Goal: Check status: Check status

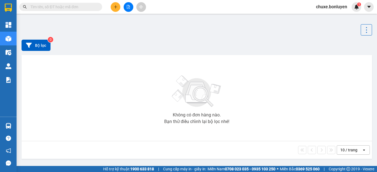
click at [64, 8] on input "text" at bounding box center [62, 7] width 65 height 6
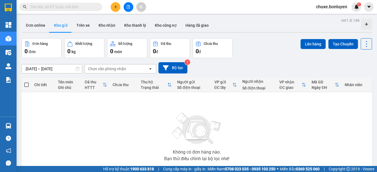
click at [81, 5] on input "text" at bounding box center [62, 7] width 65 height 6
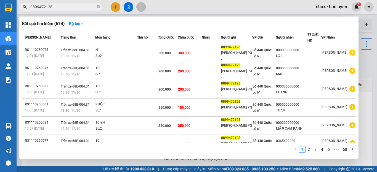
type input "0899472128"
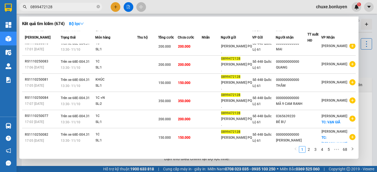
scroll to position [37, 0]
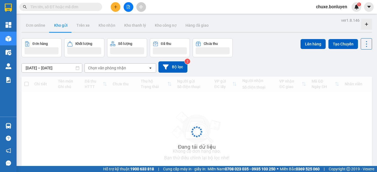
click at [369, 76] on div "ver 1.8.146 Đơn online Kho gửi Trên xe Kho [PERSON_NAME] [PERSON_NAME] [PERSON_…" at bounding box center [196, 107] width 355 height 181
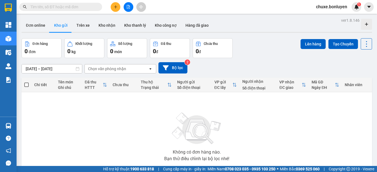
click at [369, 76] on div "ver 1.8.146 Đơn online Kho gửi Trên xe Kho [PERSON_NAME] [PERSON_NAME] [PERSON_…" at bounding box center [196, 108] width 355 height 182
click at [368, 81] on div "ver 1.8.146 Đơn online Kho gửi Trên xe Kho [PERSON_NAME] [PERSON_NAME] [PERSON_…" at bounding box center [196, 108] width 355 height 182
click at [368, 81] on div "ver 1.8.146 Đơn online Kho gửi Trên xe Kho nhận Kho thanh lý Kho công nợ Hàng đ…" at bounding box center [196, 108] width 355 height 182
click at [368, 82] on div "ver 1.8.146 Đơn online Kho gửi Trên xe Kho nhận Kho thanh lý Kho công nợ Hàng đ…" at bounding box center [196, 108] width 355 height 182
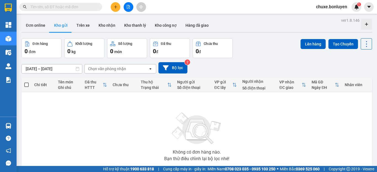
click at [368, 82] on div "ver 1.8.146 Đơn online Kho gửi Trên xe Kho nhận Kho thanh lý Kho công nợ Hàng đ…" at bounding box center [196, 108] width 355 height 182
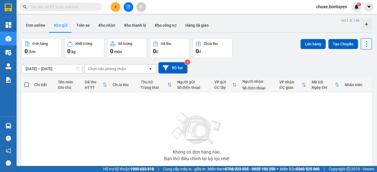
click at [368, 82] on div "ver 1.8.146 Đơn online Kho gửi Trên xe Kho nhận Kho thanh lý Kho công nợ Hàng đ…" at bounding box center [196, 108] width 355 height 182
click at [87, 7] on input "text" at bounding box center [62, 7] width 65 height 6
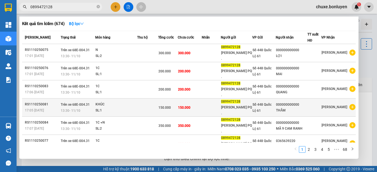
scroll to position [37, 0]
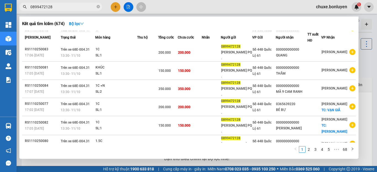
type input "0899472128"
click at [271, 152] on div "1 2 3 4 5 ••• 68" at bounding box center [189, 151] width 334 height 10
click at [327, 149] on link "5" at bounding box center [329, 150] width 6 height 6
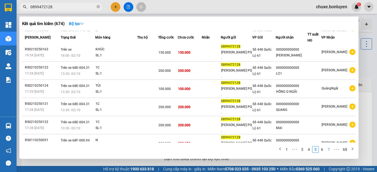
scroll to position [31, 0]
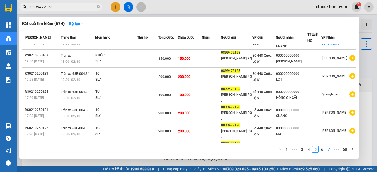
click at [327, 149] on link "7" at bounding box center [329, 150] width 6 height 6
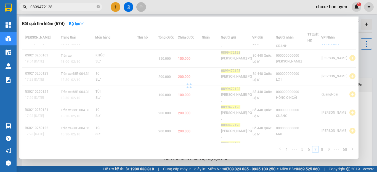
click at [327, 149] on div "Mã ĐH Trạng thái Món hàng Thu hộ Tổng cước Chưa cước Nhãn Người gửi VP Gửi Ngườ…" at bounding box center [189, 94] width 334 height 126
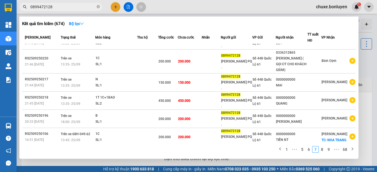
scroll to position [37, 0]
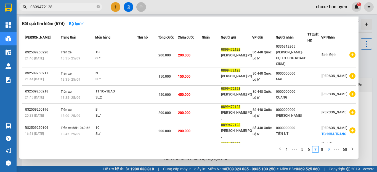
click at [327, 149] on link "9" at bounding box center [329, 150] width 6 height 6
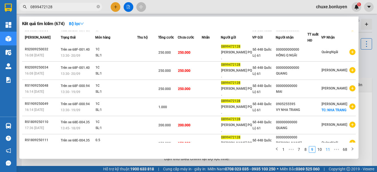
click at [327, 149] on link "11" at bounding box center [328, 150] width 8 height 6
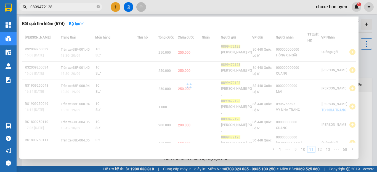
click at [327, 149] on div "Mã ĐH Trạng thái Món hàng Thu hộ Tổng cước Chưa cước Nhãn Người gửi VP Gửi Ngườ…" at bounding box center [189, 94] width 334 height 126
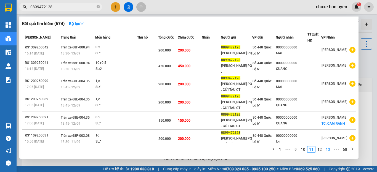
click at [327, 149] on link "13" at bounding box center [328, 150] width 8 height 6
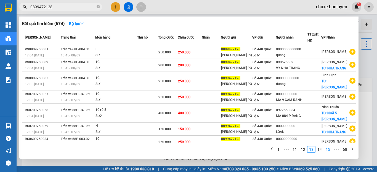
click at [327, 149] on link "15" at bounding box center [328, 150] width 8 height 6
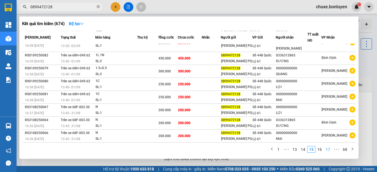
click at [327, 149] on link "17" at bounding box center [328, 150] width 8 height 6
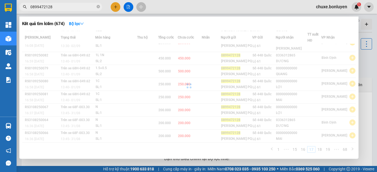
scroll to position [31, 0]
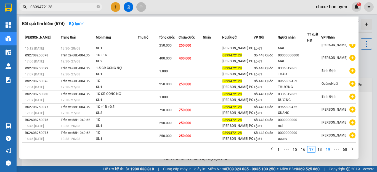
click at [327, 149] on link "19" at bounding box center [328, 150] width 8 height 6
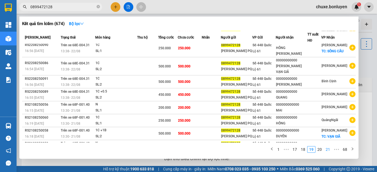
click at [327, 149] on link "21" at bounding box center [328, 150] width 8 height 6
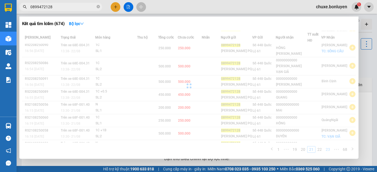
click at [327, 149] on link "23" at bounding box center [328, 150] width 8 height 6
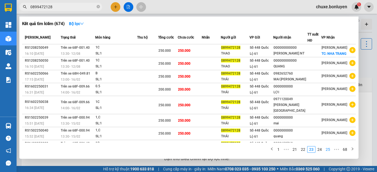
click at [327, 149] on link "25" at bounding box center [328, 150] width 8 height 6
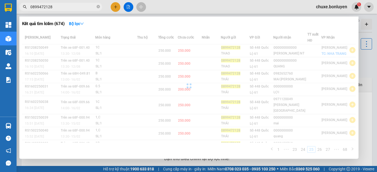
scroll to position [37, 0]
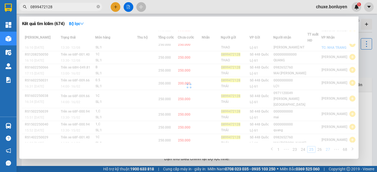
click at [327, 149] on link "27" at bounding box center [328, 150] width 8 height 6
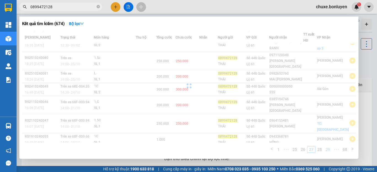
click at [327, 149] on link "29" at bounding box center [328, 150] width 8 height 6
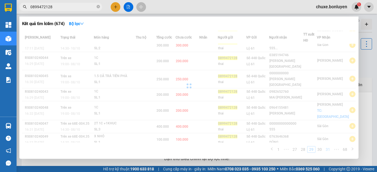
click at [327, 149] on div "Mã ĐH Trạng thái Món hàng Thu hộ Tổng cước Chưa cước Nhãn Người gửi VP Gửi Ngườ…" at bounding box center [189, 94] width 334 height 126
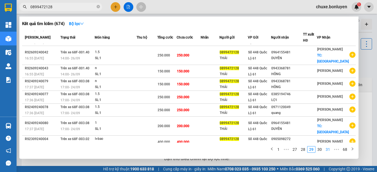
click at [327, 149] on link "31" at bounding box center [328, 150] width 8 height 6
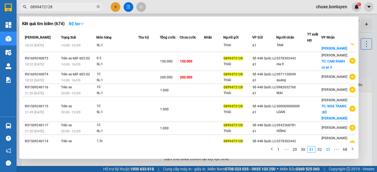
click at [327, 149] on link "33" at bounding box center [328, 150] width 8 height 6
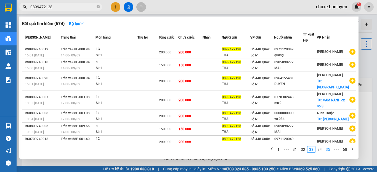
click at [327, 149] on link "35" at bounding box center [328, 150] width 8 height 6
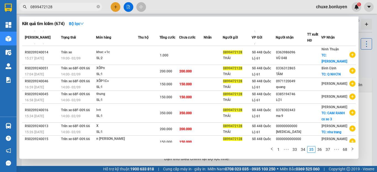
click at [320, 153] on div "1 ••• 33 34 35 36 37 ••• 68" at bounding box center [189, 151] width 334 height 10
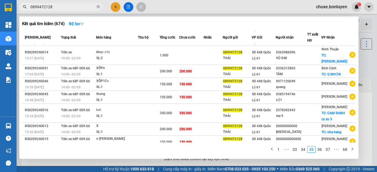
click at [320, 153] on div "1 ••• 33 34 35 36 37 ••• 68" at bounding box center [189, 151] width 334 height 10
click at [320, 154] on div "1 ••• 33 34 35 36 37 ••• 68" at bounding box center [189, 151] width 334 height 10
click at [322, 151] on link "36" at bounding box center [320, 150] width 8 height 6
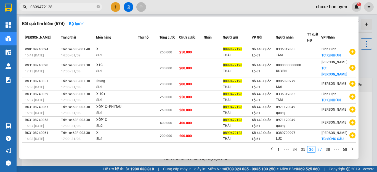
click at [321, 151] on link "37" at bounding box center [320, 150] width 8 height 6
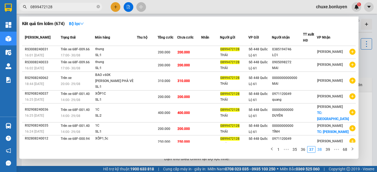
click at [318, 150] on link "38" at bounding box center [320, 150] width 8 height 6
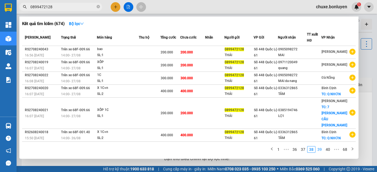
click at [321, 151] on link "39" at bounding box center [320, 150] width 8 height 6
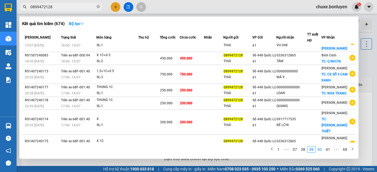
click at [321, 151] on link "40" at bounding box center [320, 150] width 8 height 6
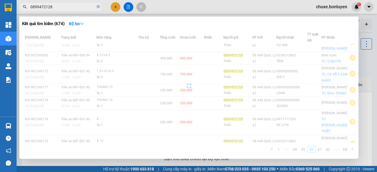
click at [320, 151] on div "Mã ĐH Trạng thái Món hàng Thu hộ Tổng cước Chưa cước Nhãn Người gửi VP Gửi Ngườ…" at bounding box center [189, 94] width 334 height 126
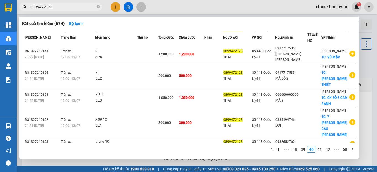
click at [231, 144] on div "Mã ĐH Trạng thái Món hàng Thu hộ Tổng cước Chưa cước Nhãn Người gửi VP Gửi Ngườ…" at bounding box center [189, 94] width 334 height 126
click at [320, 150] on link "41" at bounding box center [320, 150] width 8 height 6
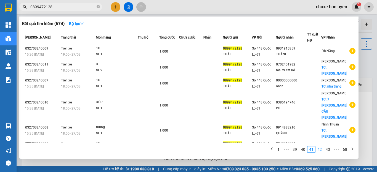
click at [320, 151] on link "42" at bounding box center [320, 150] width 8 height 6
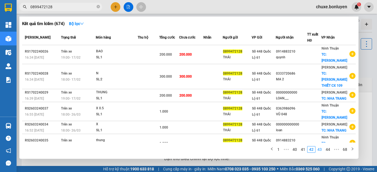
click at [320, 150] on link "43" at bounding box center [320, 150] width 8 height 6
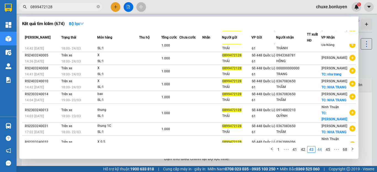
click at [320, 150] on link "44" at bounding box center [320, 150] width 8 height 6
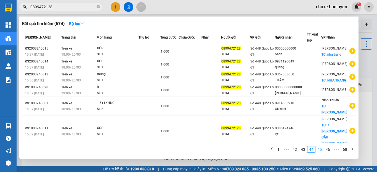
click at [320, 150] on link "45" at bounding box center [320, 150] width 8 height 6
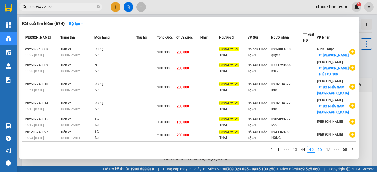
click at [320, 150] on link "46" at bounding box center [320, 150] width 8 height 6
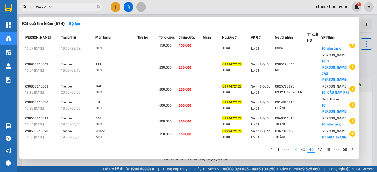
click at [296, 151] on link "44" at bounding box center [295, 150] width 8 height 6
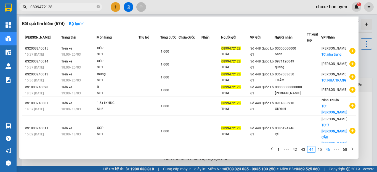
click at [321, 150] on link "45" at bounding box center [320, 150] width 8 height 6
